Goal: Task Accomplishment & Management: Complete application form

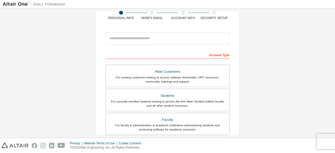
scroll to position [44, 0]
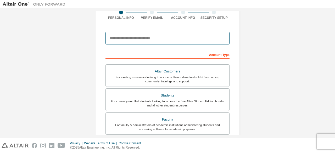
click at [125, 37] on input "email" at bounding box center [168, 38] width 124 height 13
paste input "**********"
click at [158, 39] on input "**********" at bounding box center [168, 38] width 124 height 13
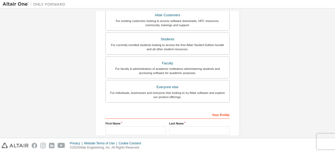
scroll to position [100, 0]
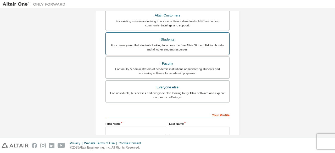
type input "**********"
click at [165, 39] on div "Students" at bounding box center [167, 39] width 117 height 7
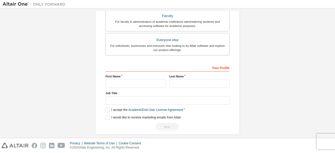
scroll to position [169, 0]
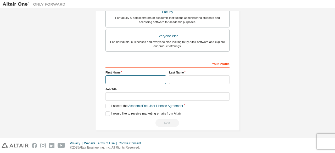
click at [127, 76] on input "text" at bounding box center [136, 79] width 61 height 9
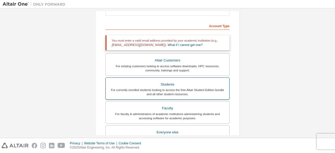
scroll to position [0, 0]
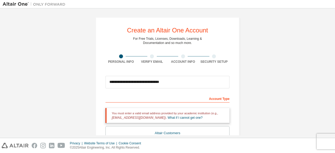
drag, startPoint x: 288, startPoint y: 48, endPoint x: 236, endPoint y: 64, distance: 53.9
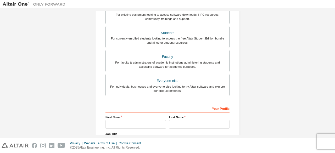
scroll to position [125, 0]
click at [147, 124] on input "text" at bounding box center [136, 124] width 61 height 9
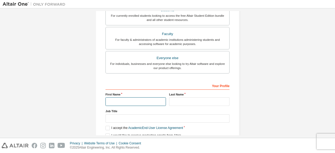
scroll to position [150, 0]
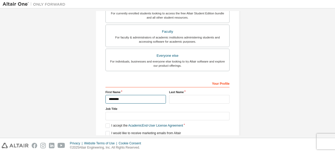
click at [136, 99] on input "********" at bounding box center [136, 99] width 61 height 9
type input "********"
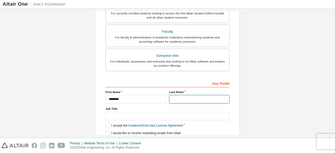
click at [183, 97] on input "text" at bounding box center [199, 99] width 61 height 9
type input "*"
type input "****"
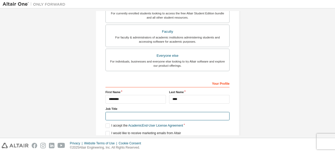
click at [139, 114] on input "text" at bounding box center [168, 116] width 124 height 9
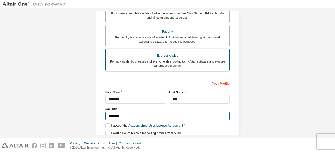
type input "*******"
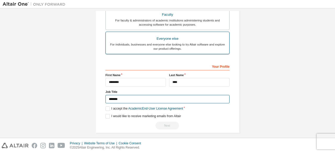
scroll to position [169, 0]
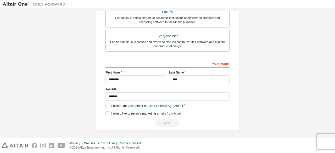
click at [106, 104] on label "I accept the Academic End-User License Agreement" at bounding box center [145, 106] width 78 height 4
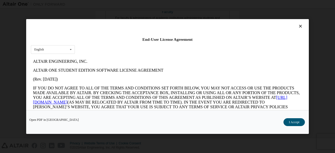
scroll to position [0, 0]
click at [293, 120] on button "I Accept" at bounding box center [294, 122] width 21 height 8
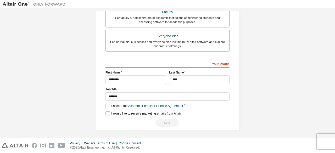
click at [107, 114] on label "I would like to receive marketing emails from Altair" at bounding box center [143, 114] width 75 height 4
click at [165, 119] on div "Next" at bounding box center [168, 123] width 124 height 8
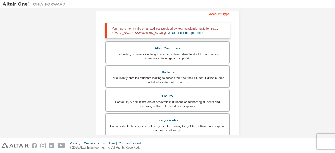
scroll to position [84, 0]
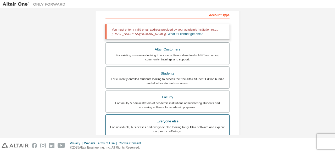
click at [163, 126] on div "For individuals, businesses and everyone else looking to try Altair software an…" at bounding box center [167, 129] width 117 height 8
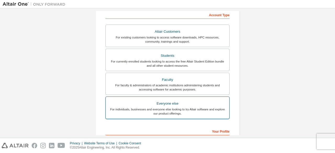
scroll to position [151, 0]
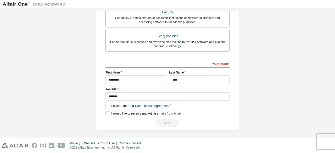
click at [106, 107] on div "**********" at bounding box center [168, 93] width 124 height 68
click at [106, 104] on label "I accept the End-User License Agreement" at bounding box center [138, 106] width 64 height 4
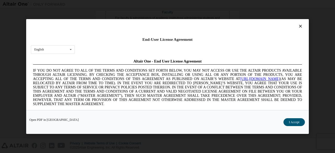
scroll to position [0, 0]
click at [291, 118] on button "I Accept" at bounding box center [294, 122] width 21 height 8
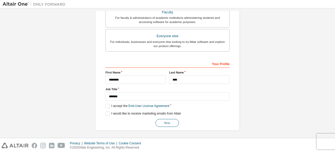
click at [166, 122] on button "Next" at bounding box center [168, 123] width 24 height 8
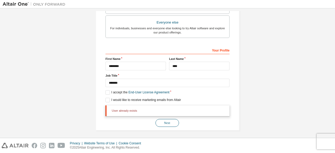
click at [166, 122] on button "Next" at bounding box center [168, 123] width 24 height 8
click at [166, 122] on div "User already exists Next" at bounding box center [168, 116] width 124 height 21
click at [166, 122] on button "Next" at bounding box center [168, 123] width 24 height 8
click at [166, 122] on div "User already exists Next" at bounding box center [168, 116] width 124 height 21
click at [165, 124] on button "Next" at bounding box center [168, 123] width 24 height 8
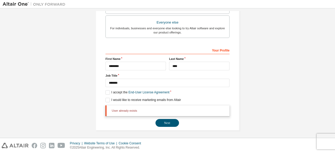
scroll to position [151, 0]
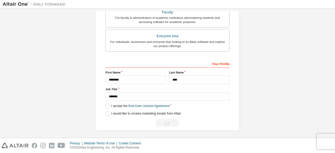
click at [166, 122] on div "Next" at bounding box center [168, 123] width 124 height 8
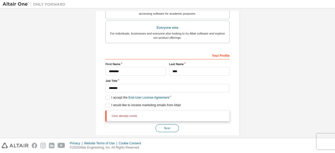
click at [165, 127] on button "Next" at bounding box center [168, 128] width 24 height 8
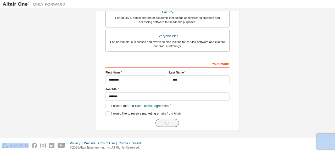
click at [167, 133] on button "Next" at bounding box center [168, 137] width 24 height 8
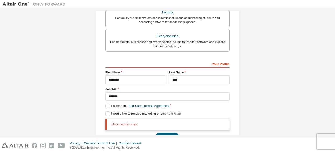
click at [167, 131] on div "User already exists Next" at bounding box center [168, 129] width 124 height 21
click at [167, 130] on div "User already exists Next" at bounding box center [168, 129] width 124 height 21
drag, startPoint x: 170, startPoint y: 132, endPoint x: 162, endPoint y: 131, distance: 8.5
click at [162, 131] on div "User already exists Next" at bounding box center [168, 129] width 124 height 21
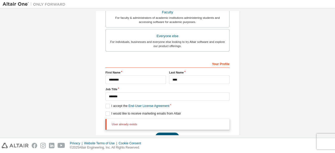
scroll to position [165, 0]
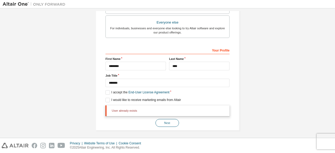
click at [162, 125] on button "Next" at bounding box center [168, 123] width 24 height 8
